Goal: Book appointment/travel/reservation

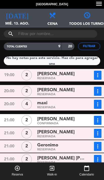
click at [15, 17] on icon "[DATE]" at bounding box center [17, 14] width 23 height 7
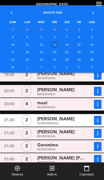
click at [65, 44] on td "14" at bounding box center [67, 45] width 13 height 8
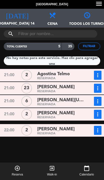
click at [18, 18] on icon "[DATE]" at bounding box center [17, 14] width 23 height 7
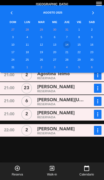
click at [80, 46] on td "15" at bounding box center [79, 45] width 12 height 8
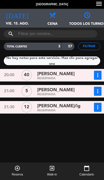
click at [15, 22] on span "vie. 15. ago." at bounding box center [17, 26] width 35 height 10
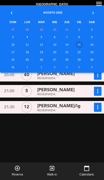
click at [90, 44] on td "16" at bounding box center [92, 45] width 14 height 8
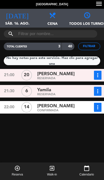
click at [25, 23] on span "sáb. 16. ago." at bounding box center [17, 26] width 35 height 10
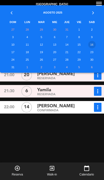
click at [80, 50] on td "22" at bounding box center [79, 52] width 12 height 8
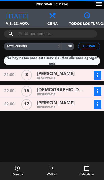
click at [11, 18] on span "[DATE]" at bounding box center [17, 14] width 35 height 10
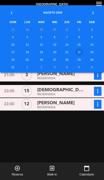
click at [79, 45] on td "15" at bounding box center [79, 45] width 12 height 8
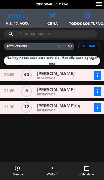
click at [15, 21] on span "vie. 15. ago." at bounding box center [17, 26] width 35 height 10
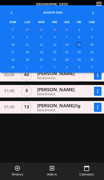
click at [94, 45] on td "16" at bounding box center [92, 45] width 14 height 8
